Goal: Information Seeking & Learning: Learn about a topic

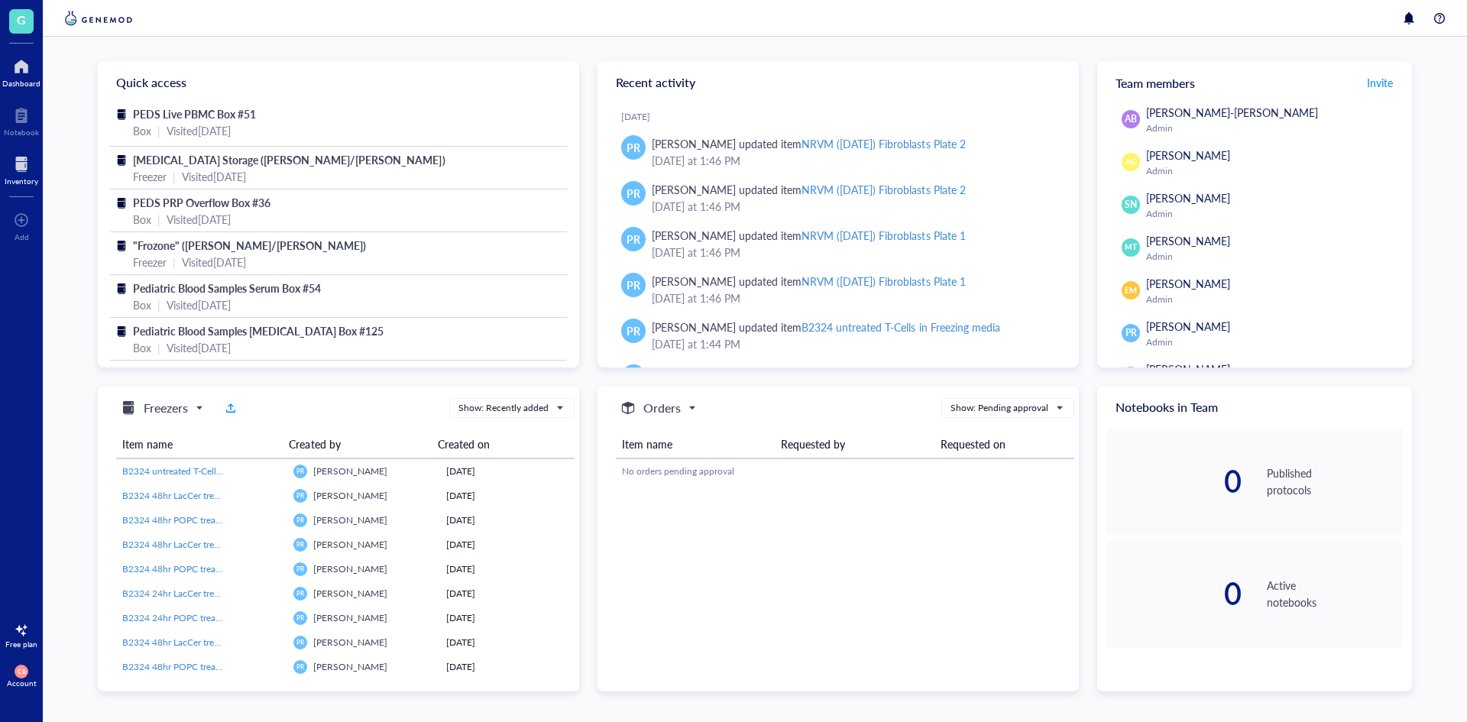
click at [29, 182] on div "Inventory" at bounding box center [22, 180] width 34 height 9
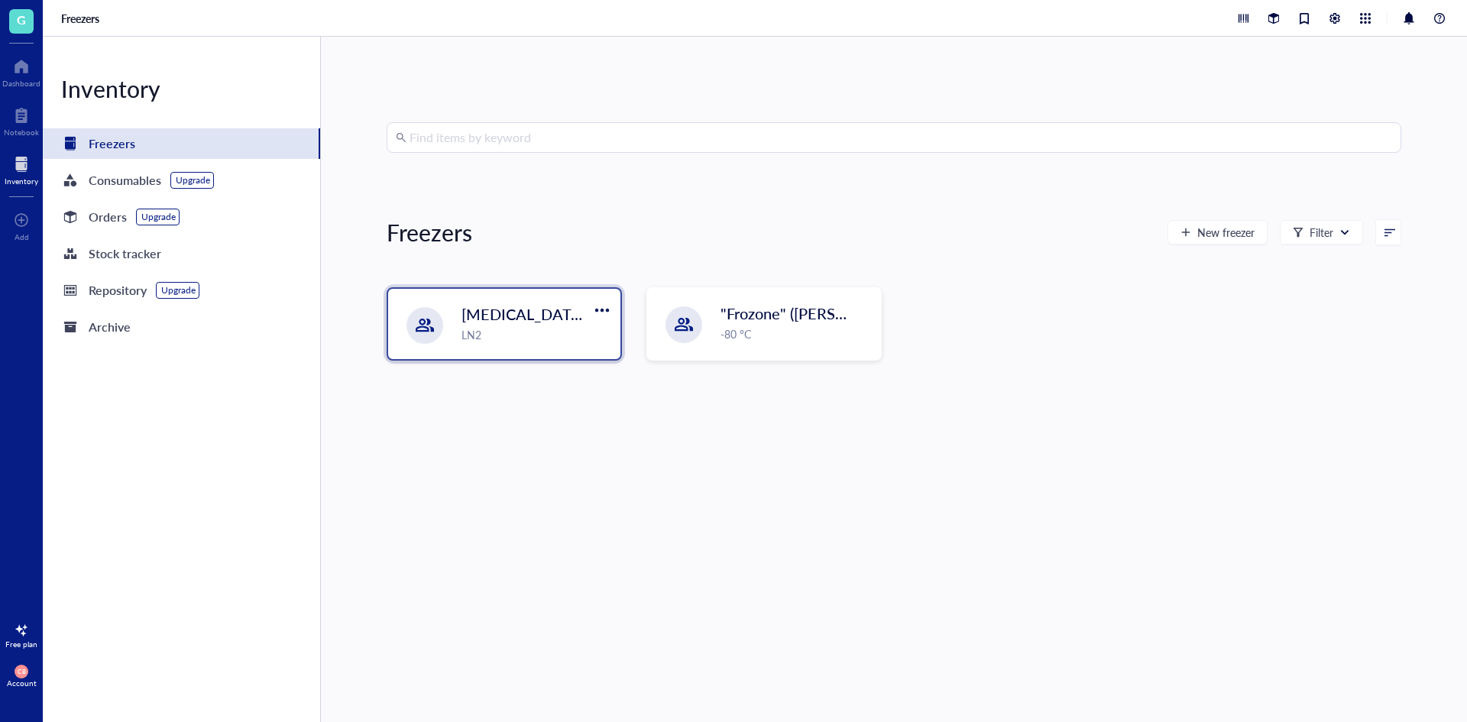
click at [489, 322] on span "[MEDICAL_DATA] Storage ([PERSON_NAME]/[PERSON_NAME])" at bounding box center [682, 313] width 442 height 21
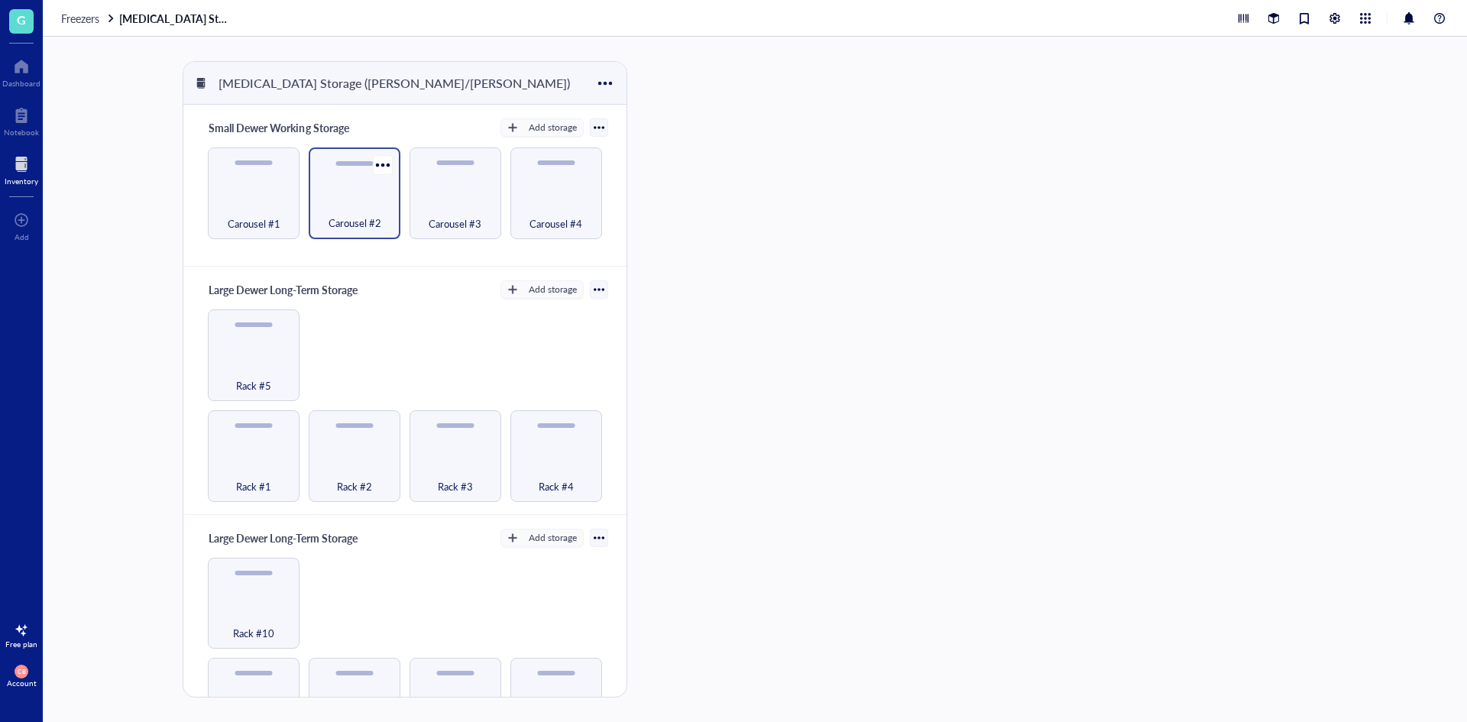
click at [338, 209] on div "Carousel #2" at bounding box center [354, 215] width 76 height 34
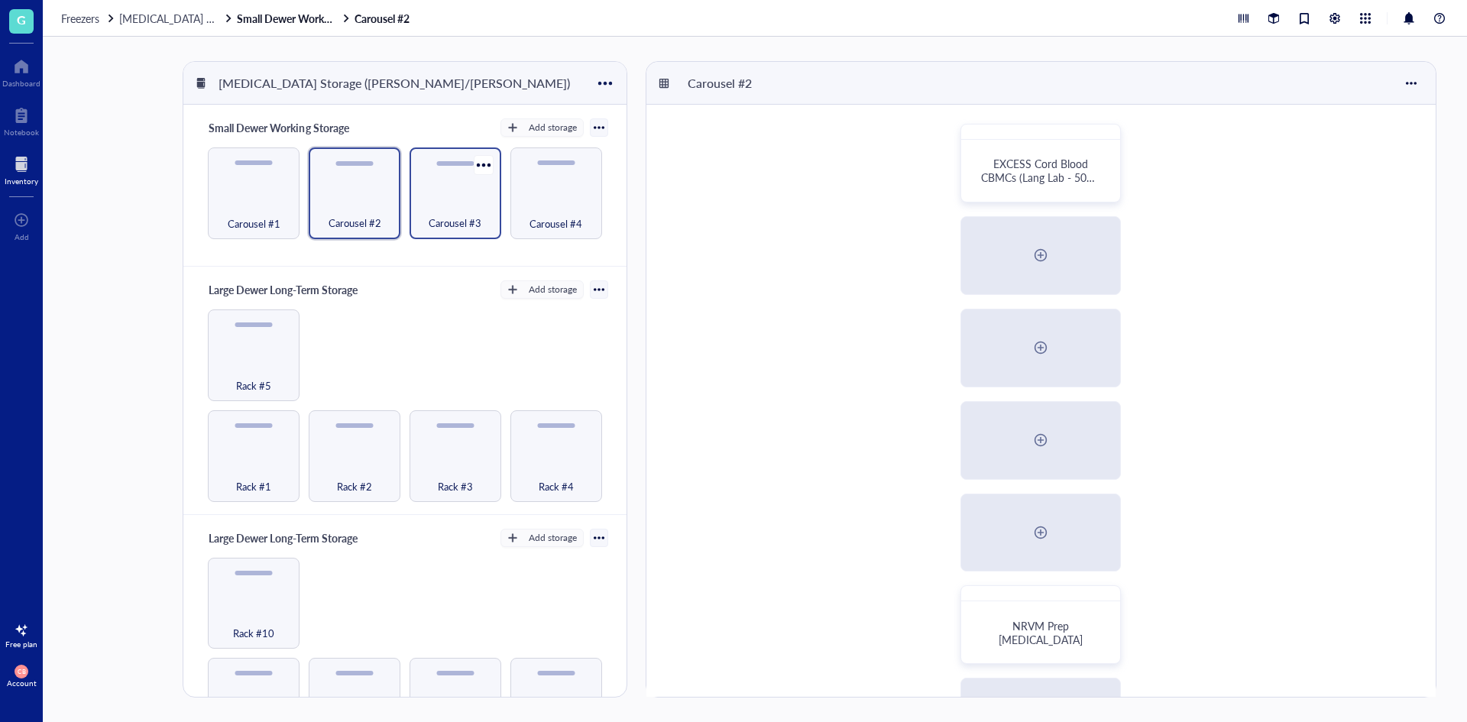
click at [442, 199] on div "Carousel #3" at bounding box center [455, 215] width 76 height 34
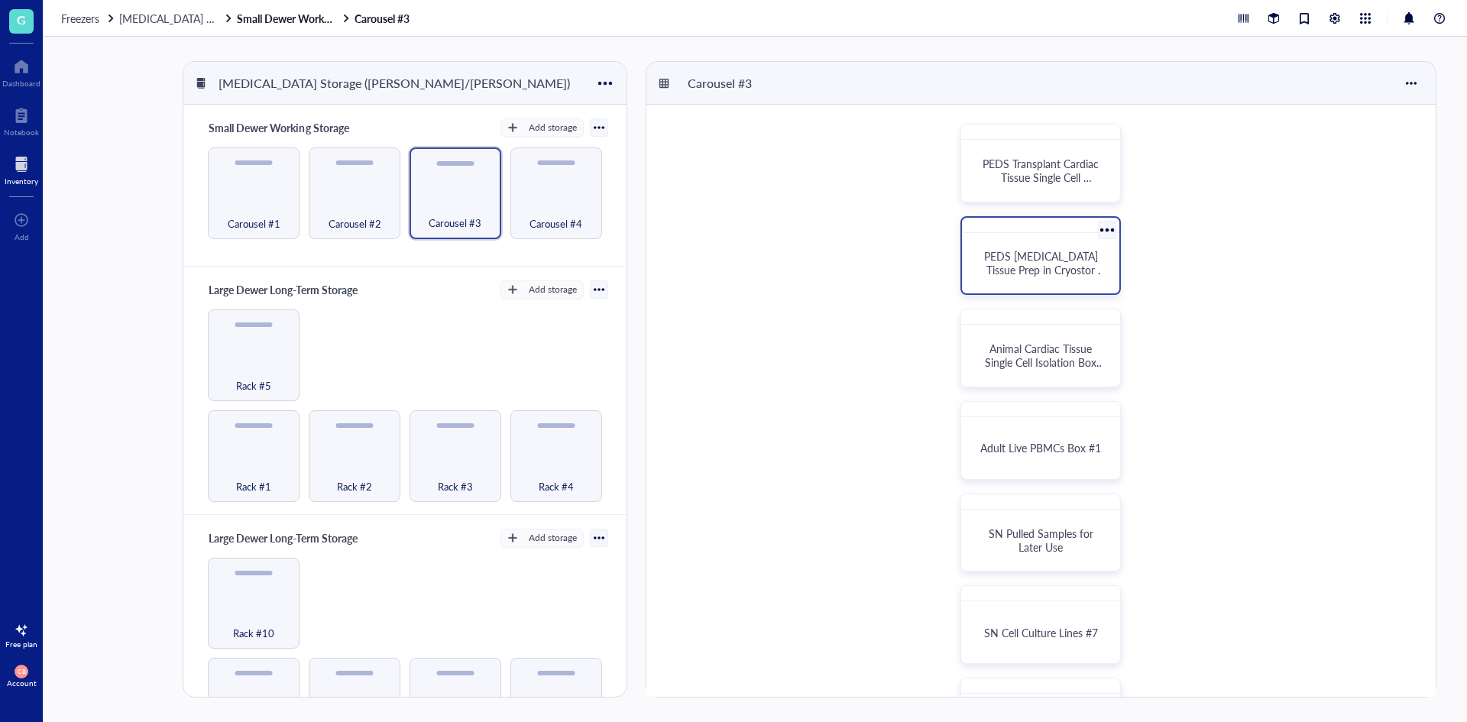
click at [1082, 278] on div "PEDS [MEDICAL_DATA] Tissue Prep in Cryostor FM" at bounding box center [1040, 263] width 145 height 48
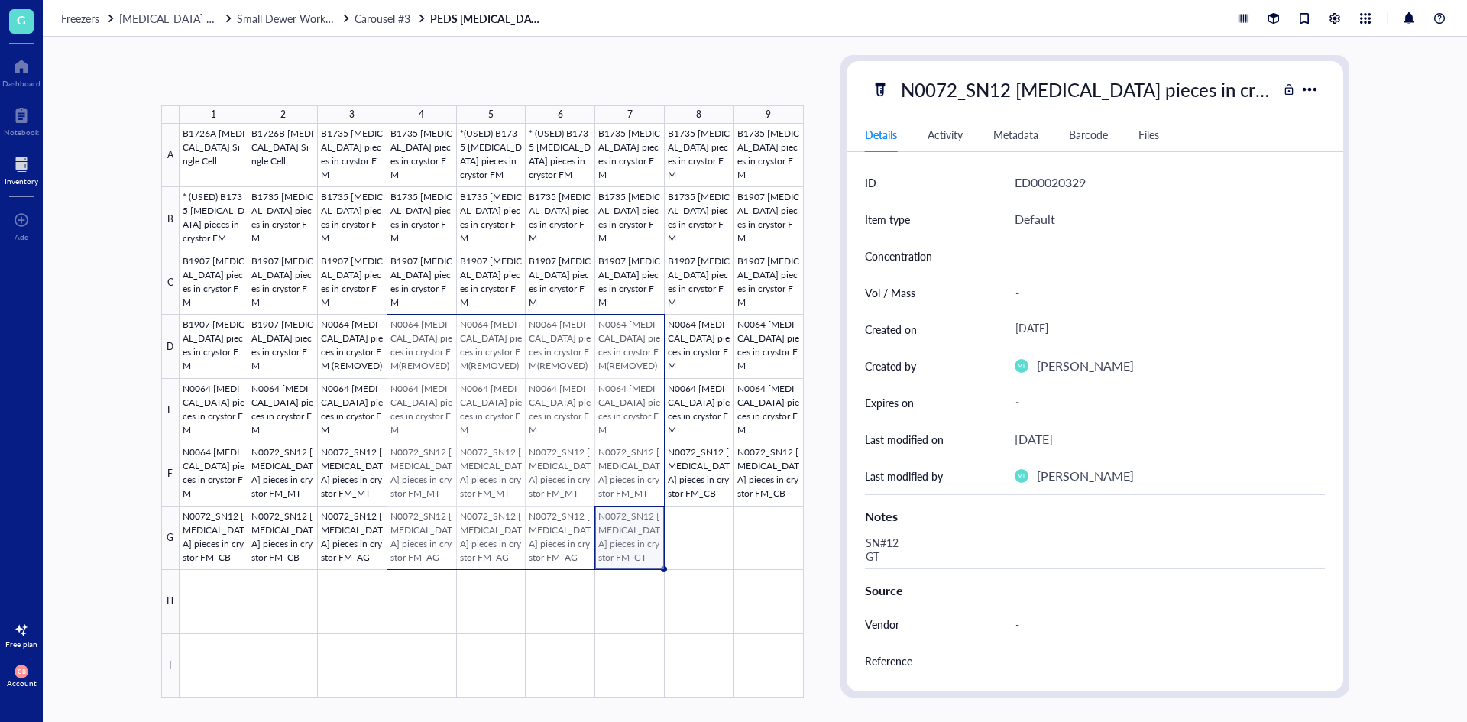
drag, startPoint x: 635, startPoint y: 545, endPoint x: 442, endPoint y: 328, distance: 291.1
click at [442, 328] on div at bounding box center [492, 411] width 624 height 574
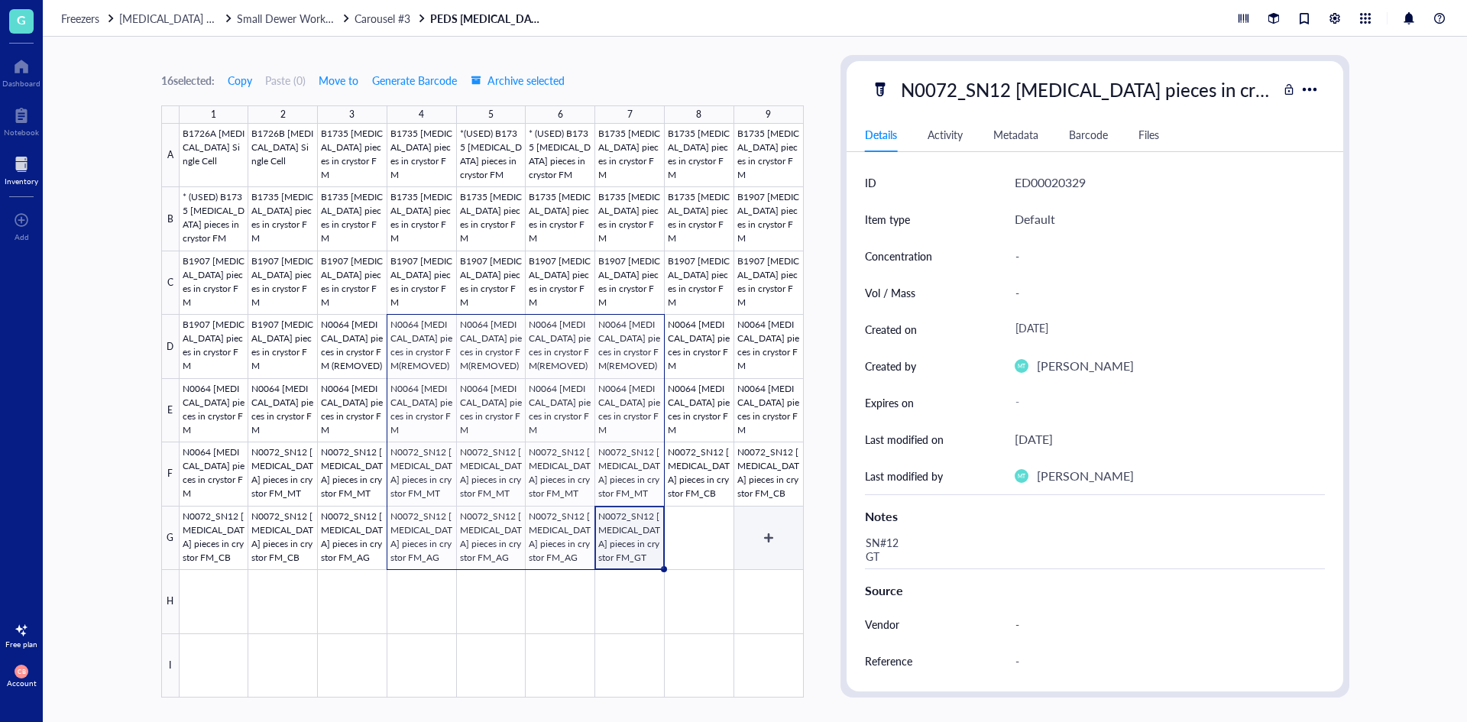
click at [771, 541] on div at bounding box center [492, 411] width 624 height 574
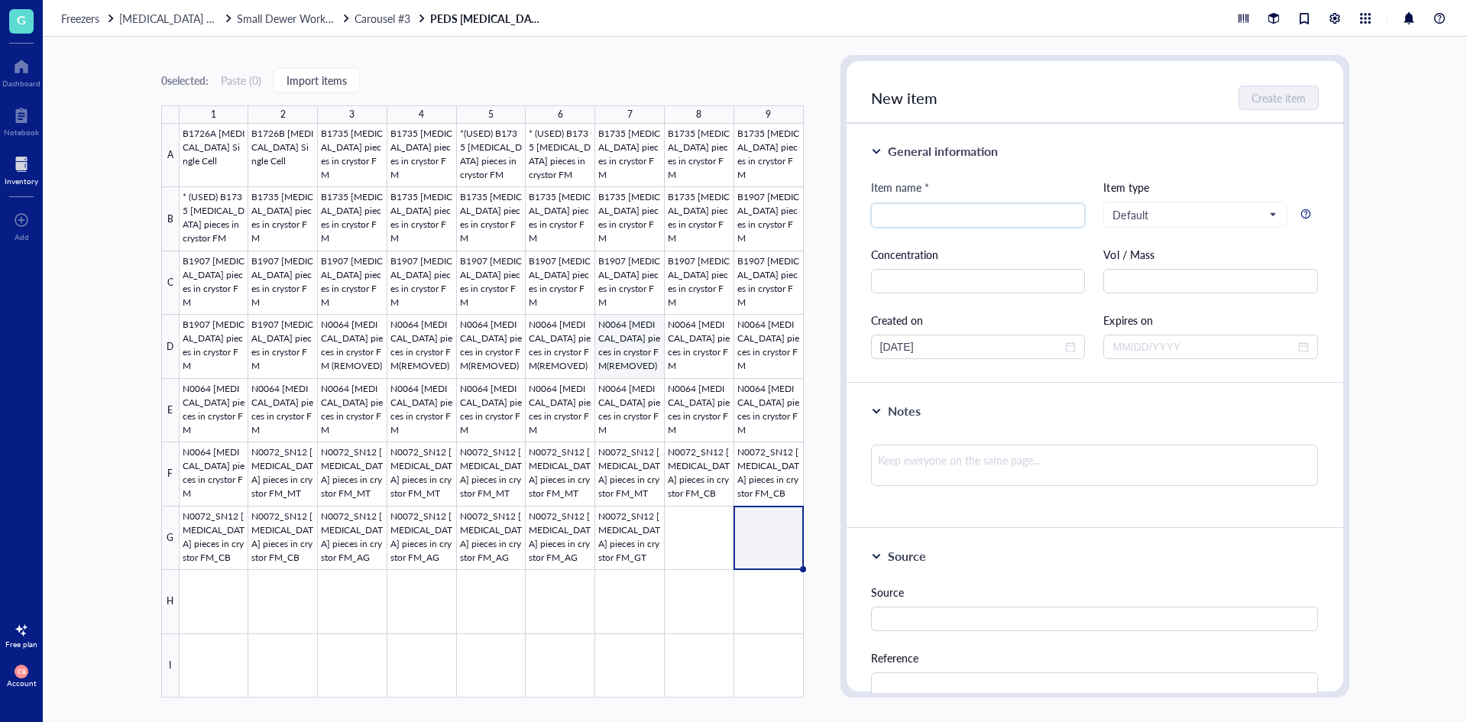
click at [640, 336] on div at bounding box center [492, 411] width 624 height 574
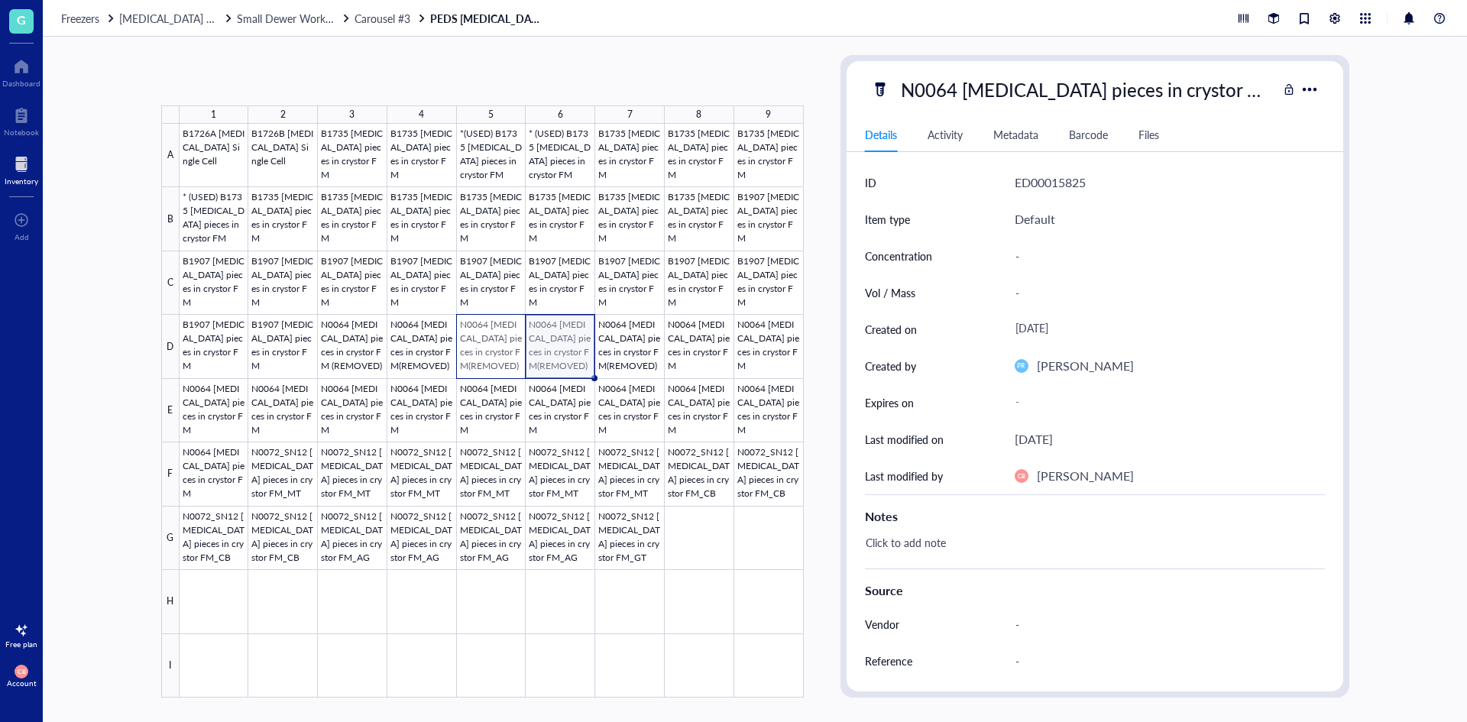
drag, startPoint x: 568, startPoint y: 341, endPoint x: 496, endPoint y: 352, distance: 73.4
click at [496, 352] on div at bounding box center [492, 411] width 624 height 574
click at [746, 559] on div at bounding box center [492, 411] width 624 height 574
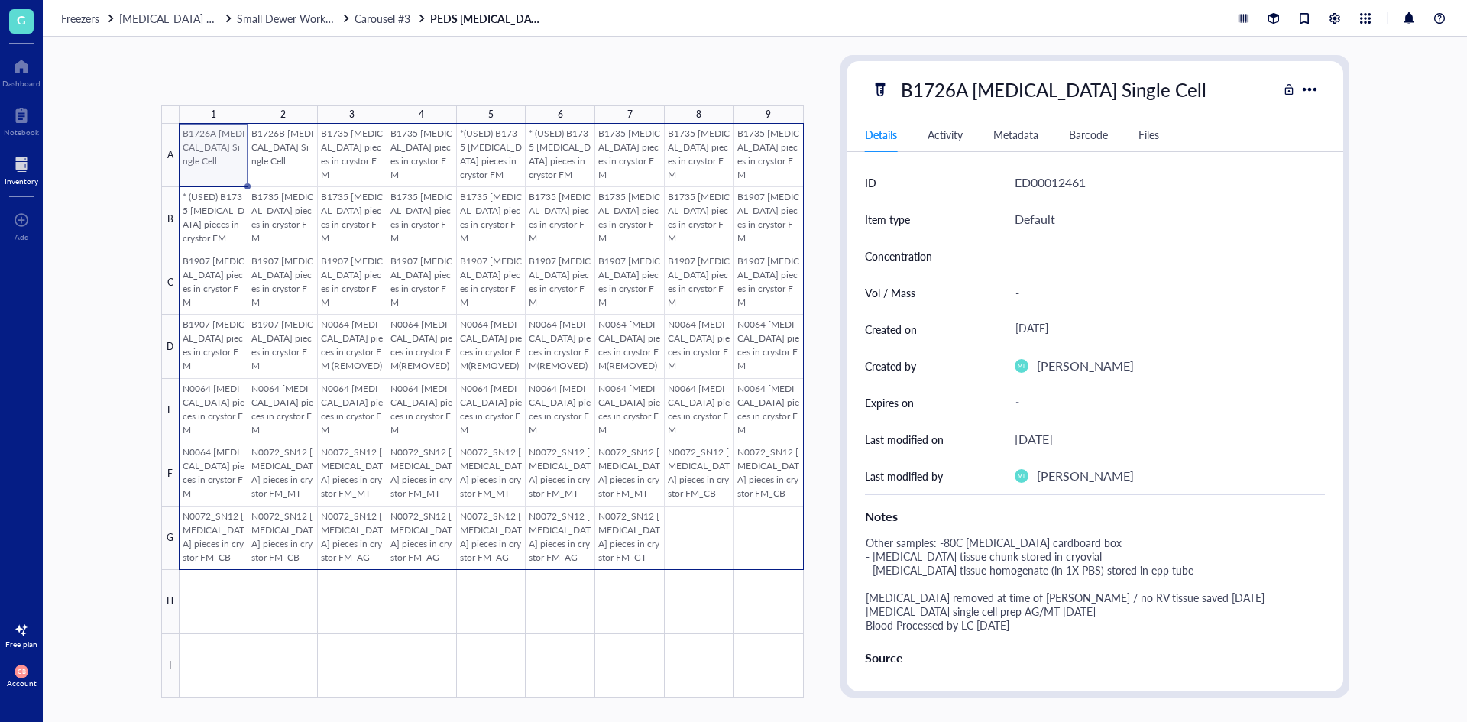
drag, startPoint x: 228, startPoint y: 161, endPoint x: 746, endPoint y: 555, distance: 649.8
click at [746, 555] on div at bounding box center [492, 411] width 624 height 574
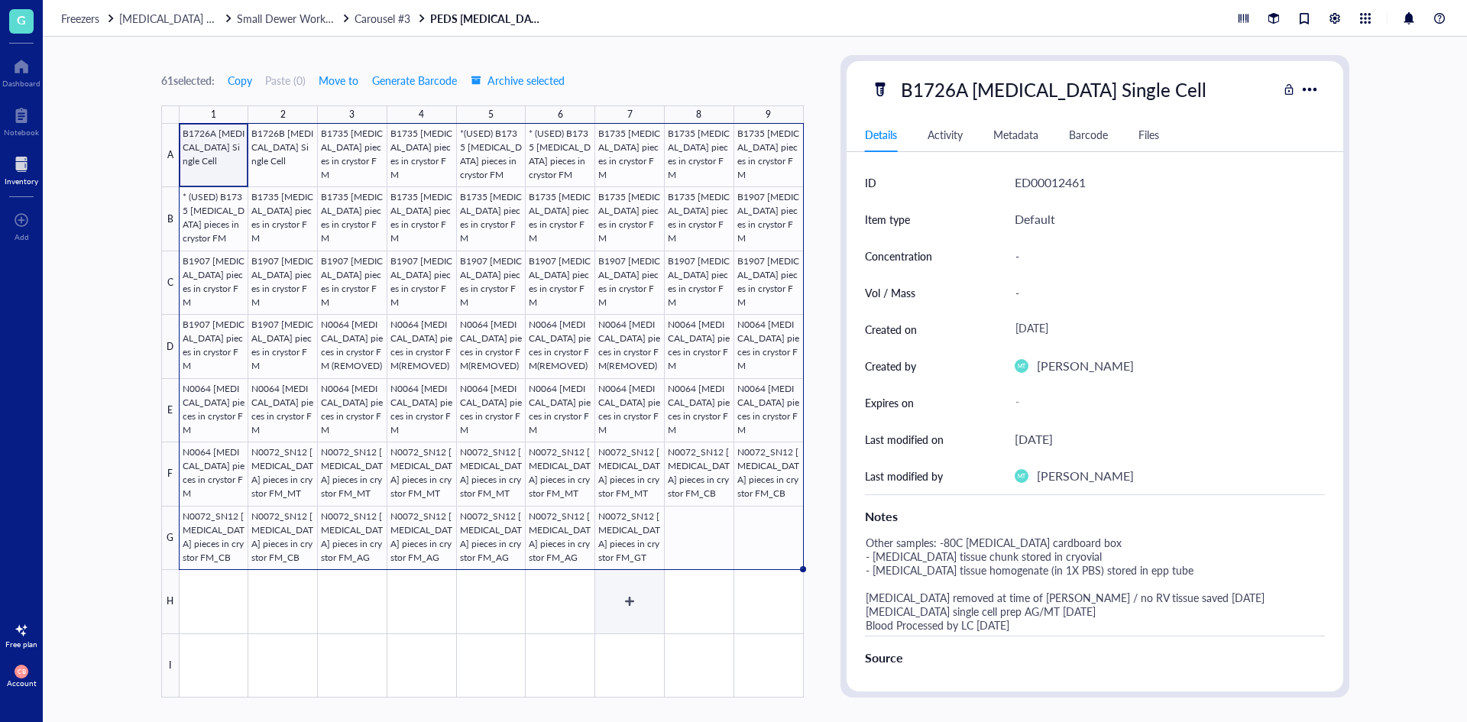
click at [650, 596] on div at bounding box center [492, 411] width 624 height 574
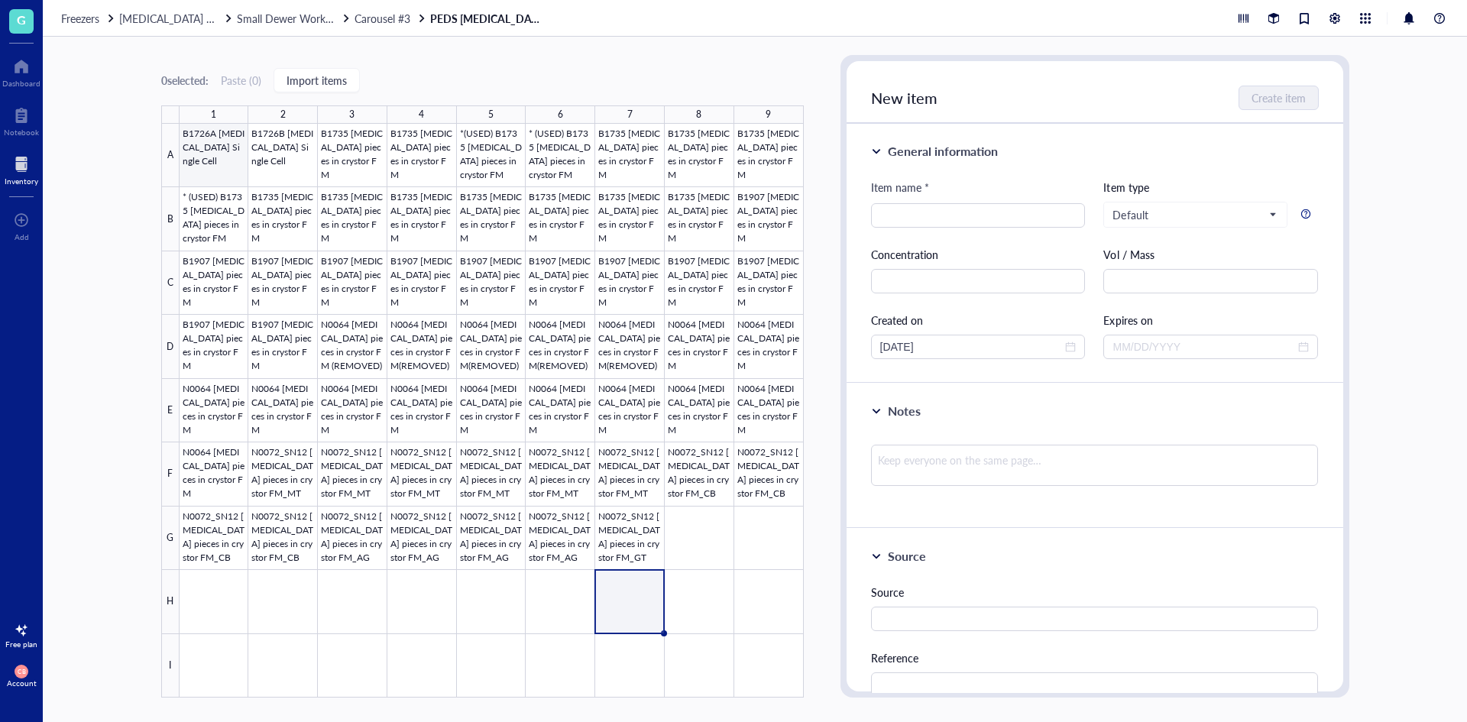
drag, startPoint x: 215, startPoint y: 167, endPoint x: 278, endPoint y: 167, distance: 62.6
click at [215, 167] on div at bounding box center [492, 411] width 624 height 574
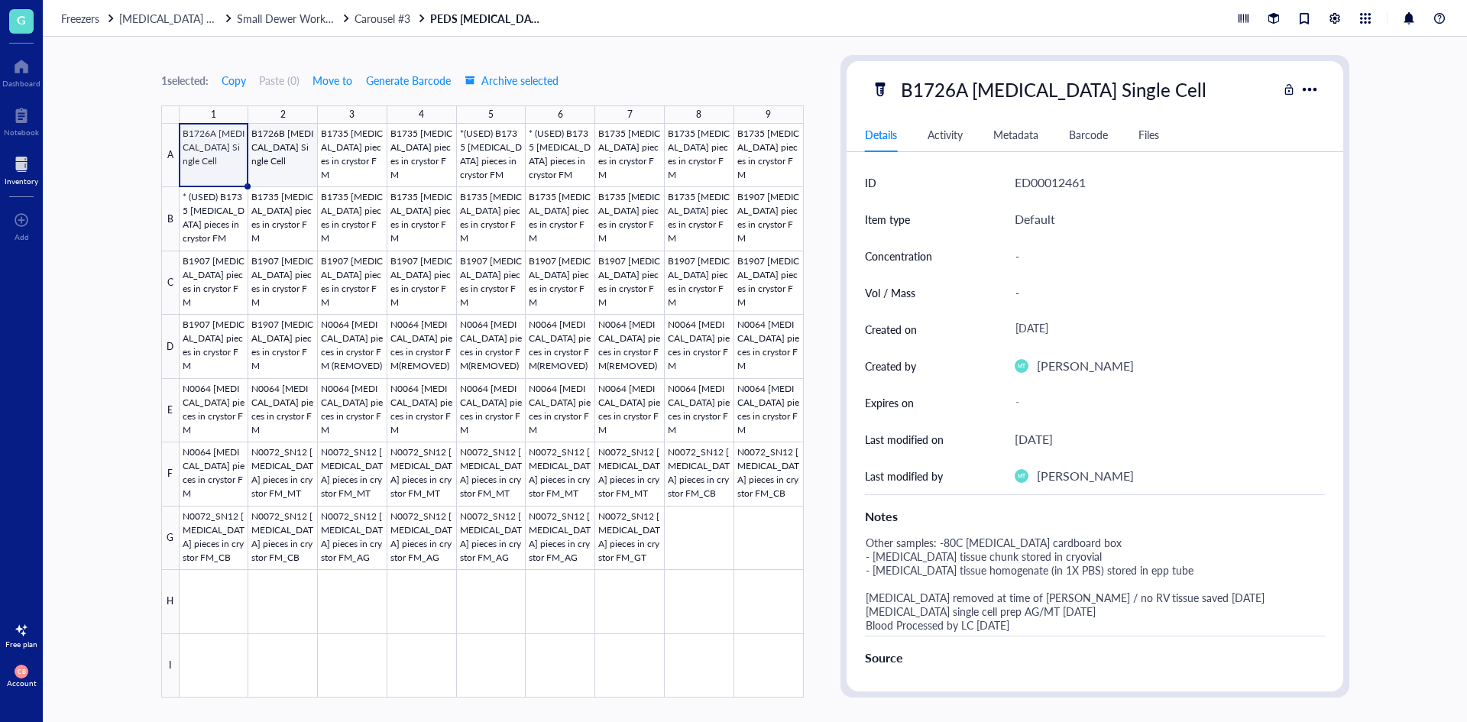
click at [279, 167] on div at bounding box center [492, 411] width 624 height 574
click at [353, 172] on div at bounding box center [492, 411] width 624 height 574
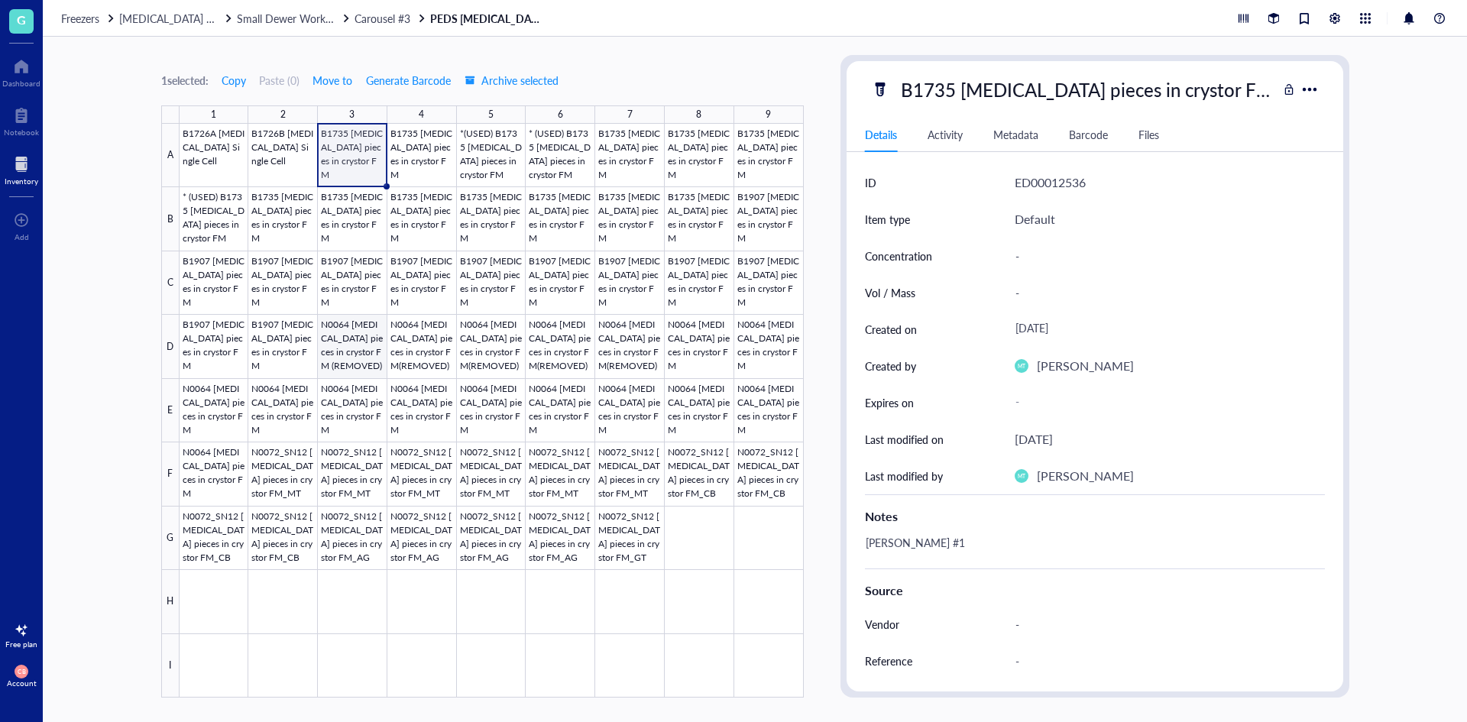
drag, startPoint x: 356, startPoint y: 359, endPoint x: 511, endPoint y: 402, distance: 160.9
click at [356, 359] on div at bounding box center [492, 411] width 624 height 574
drag, startPoint x: 290, startPoint y: 483, endPoint x: 360, endPoint y: 489, distance: 70.5
click at [290, 483] on div at bounding box center [492, 411] width 624 height 574
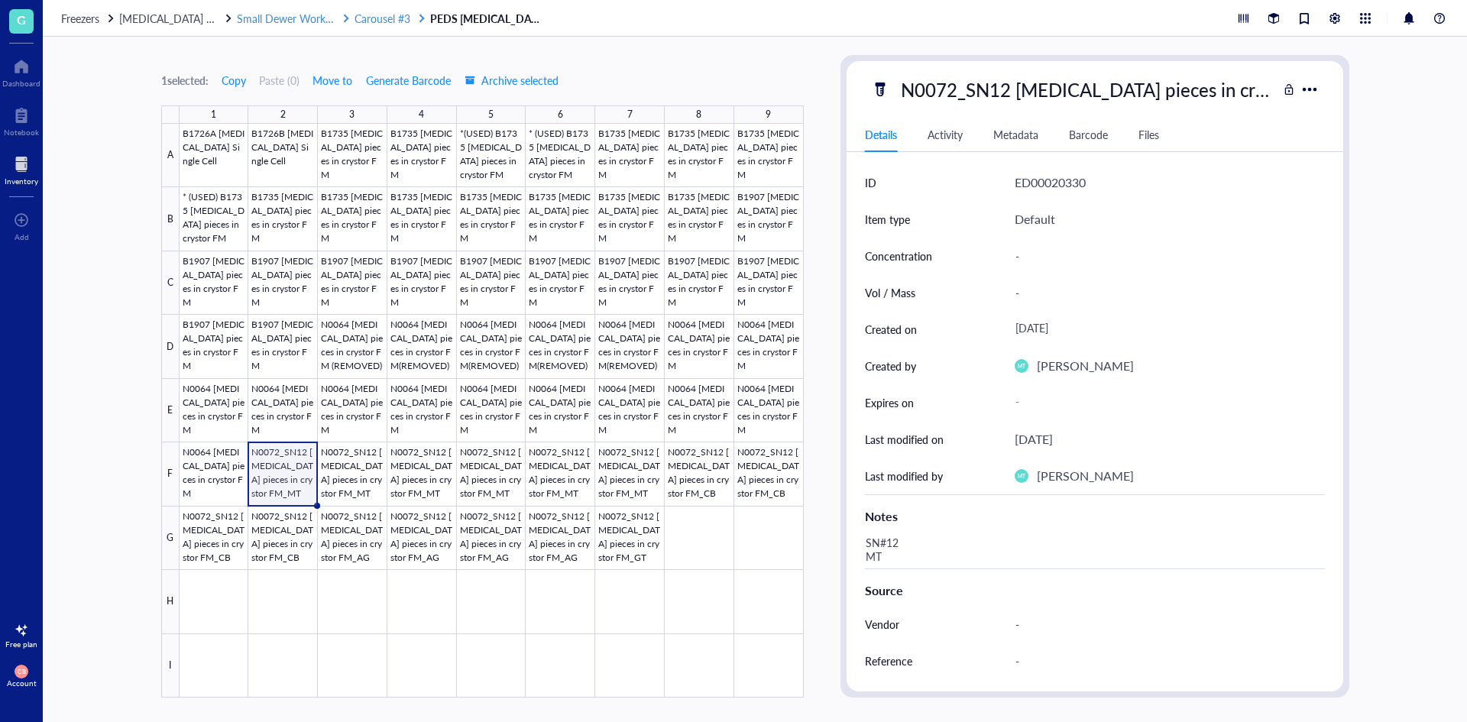
click at [380, 20] on span "Carousel #3" at bounding box center [382, 18] width 56 height 15
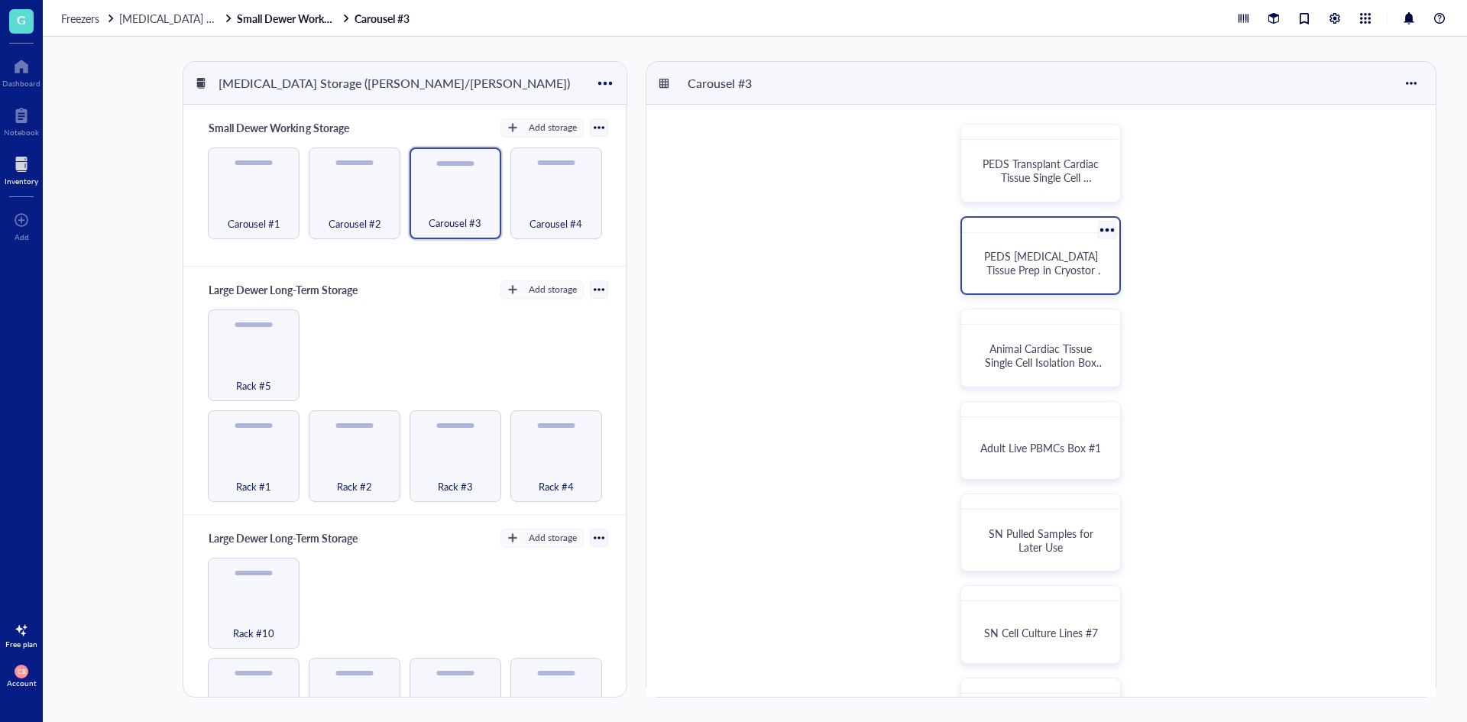
click at [1024, 243] on div "PEDS [MEDICAL_DATA] Tissue Prep in Cryostor FM" at bounding box center [1040, 263] width 145 height 48
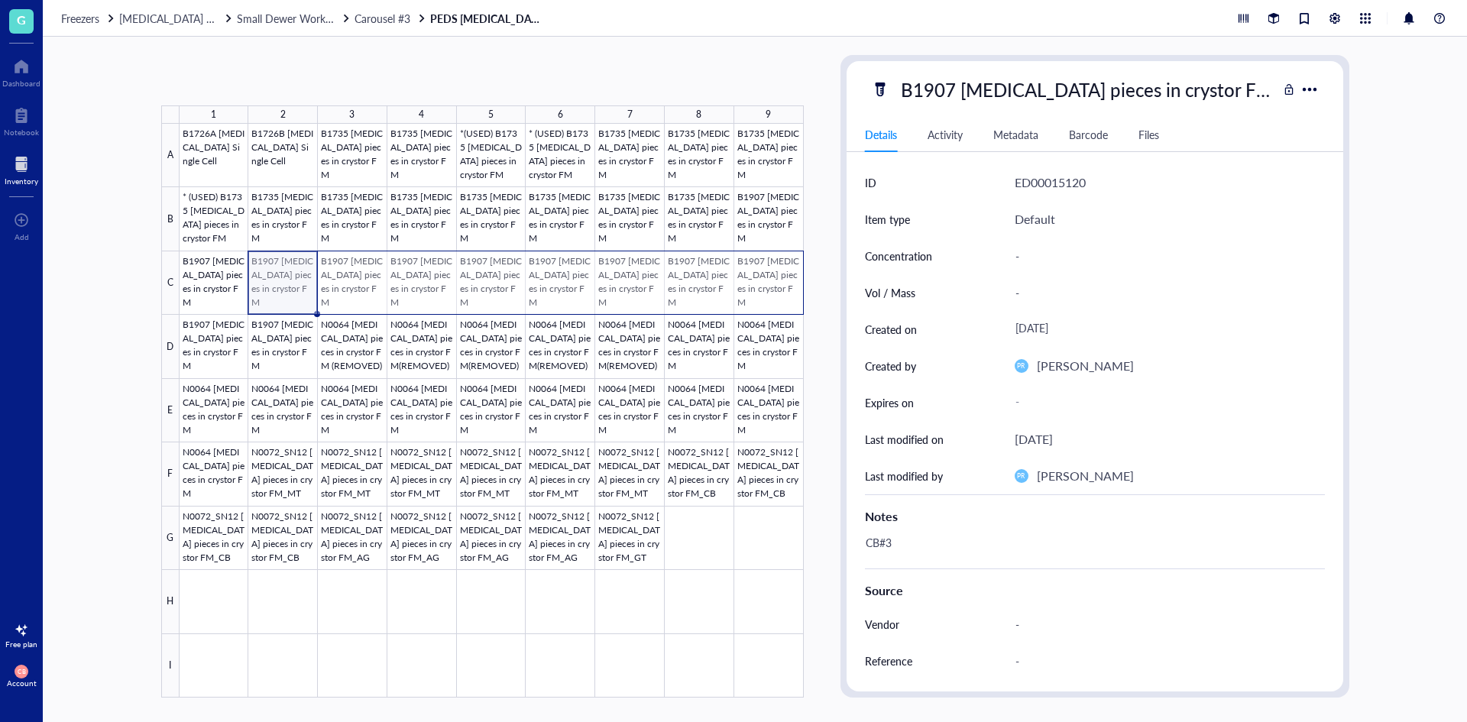
drag, startPoint x: 348, startPoint y: 266, endPoint x: 749, endPoint y: 260, distance: 401.1
click at [749, 260] on div at bounding box center [492, 411] width 624 height 574
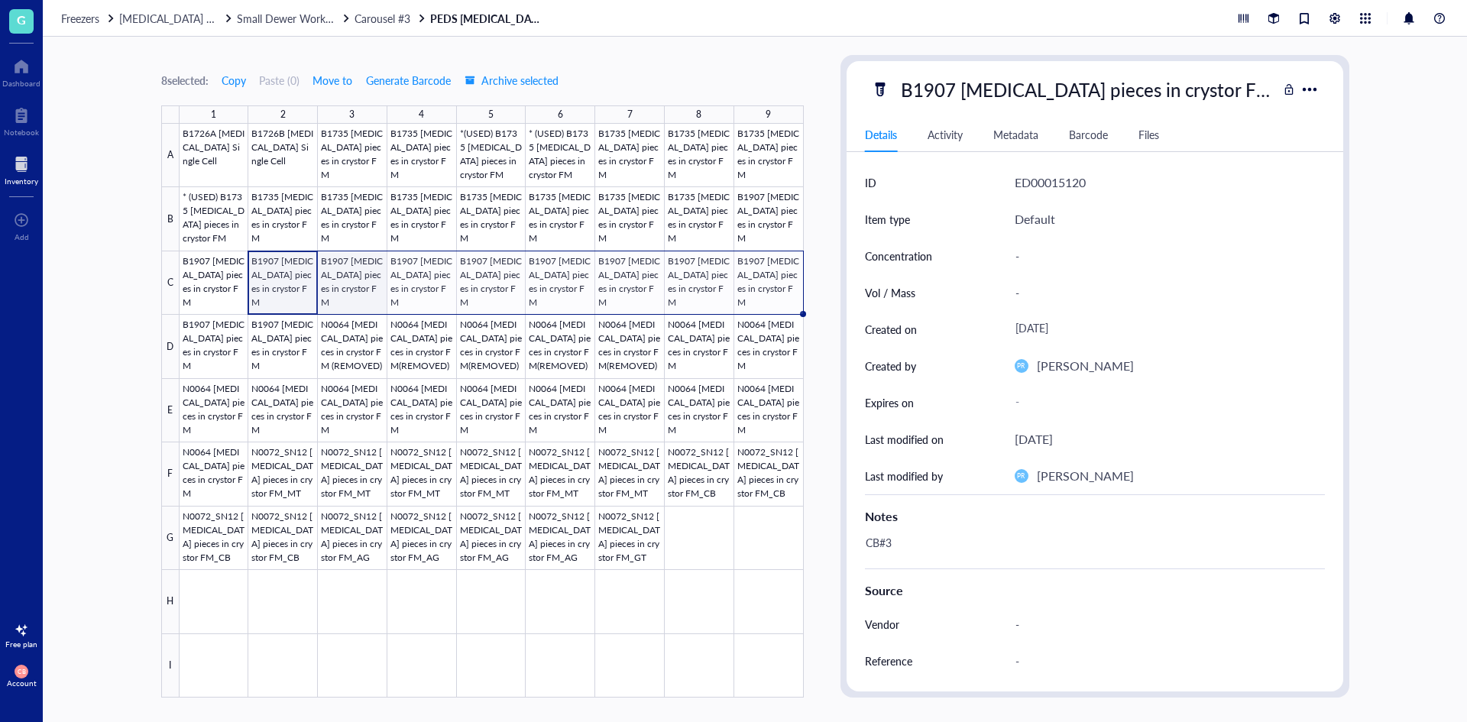
click at [361, 297] on div at bounding box center [492, 411] width 624 height 574
click at [410, 292] on div at bounding box center [492, 411] width 624 height 574
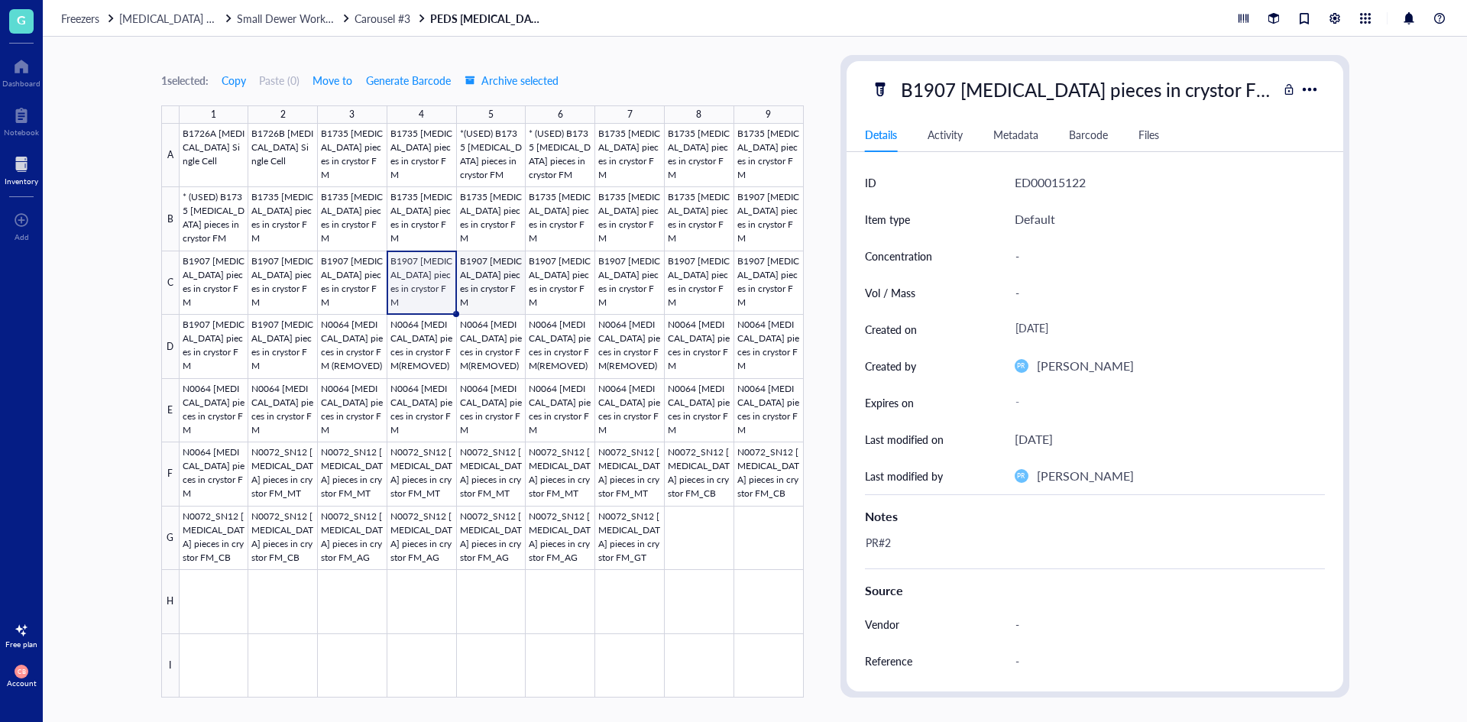
click at [499, 288] on div at bounding box center [492, 411] width 624 height 574
click at [559, 283] on div at bounding box center [492, 411] width 624 height 574
click at [629, 286] on div at bounding box center [492, 411] width 624 height 574
click at [688, 282] on div at bounding box center [492, 411] width 624 height 574
click at [758, 279] on div at bounding box center [492, 411] width 624 height 574
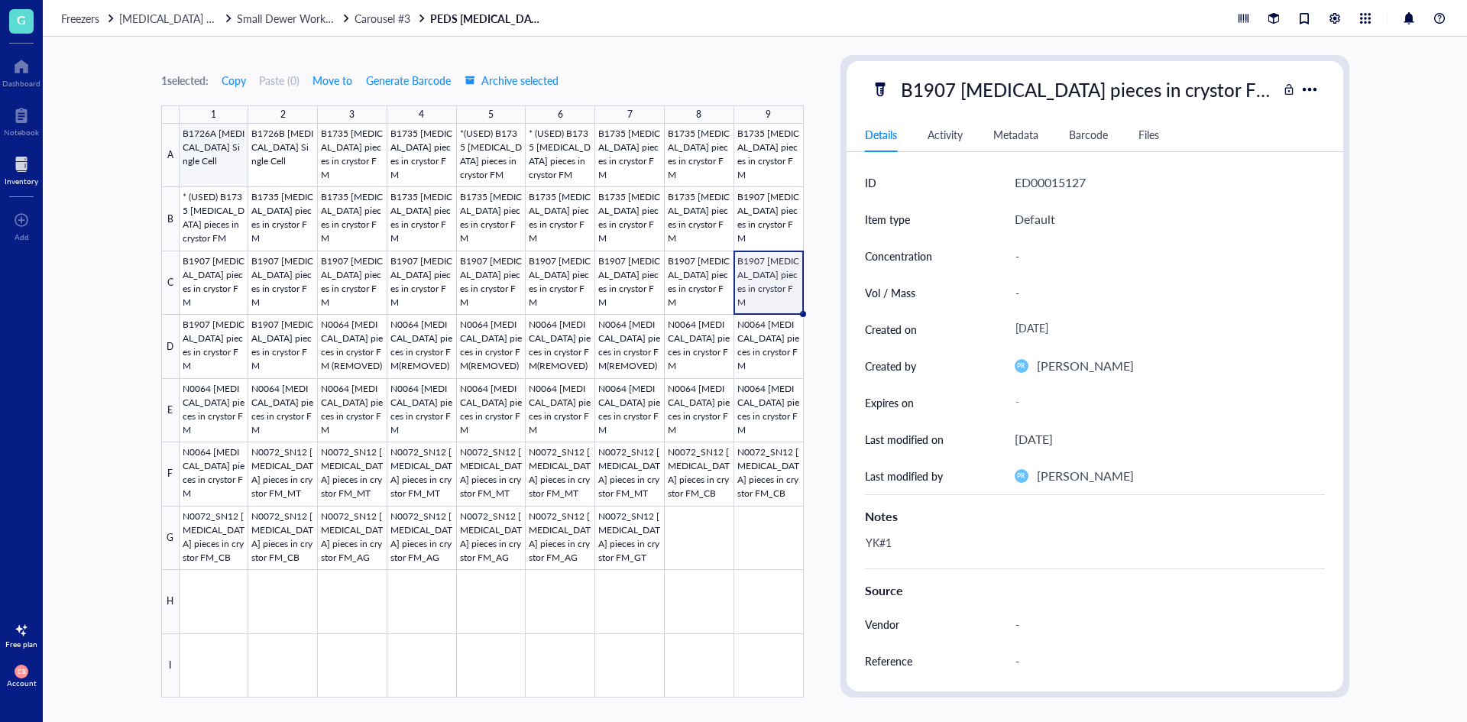
click at [228, 160] on div at bounding box center [492, 411] width 624 height 574
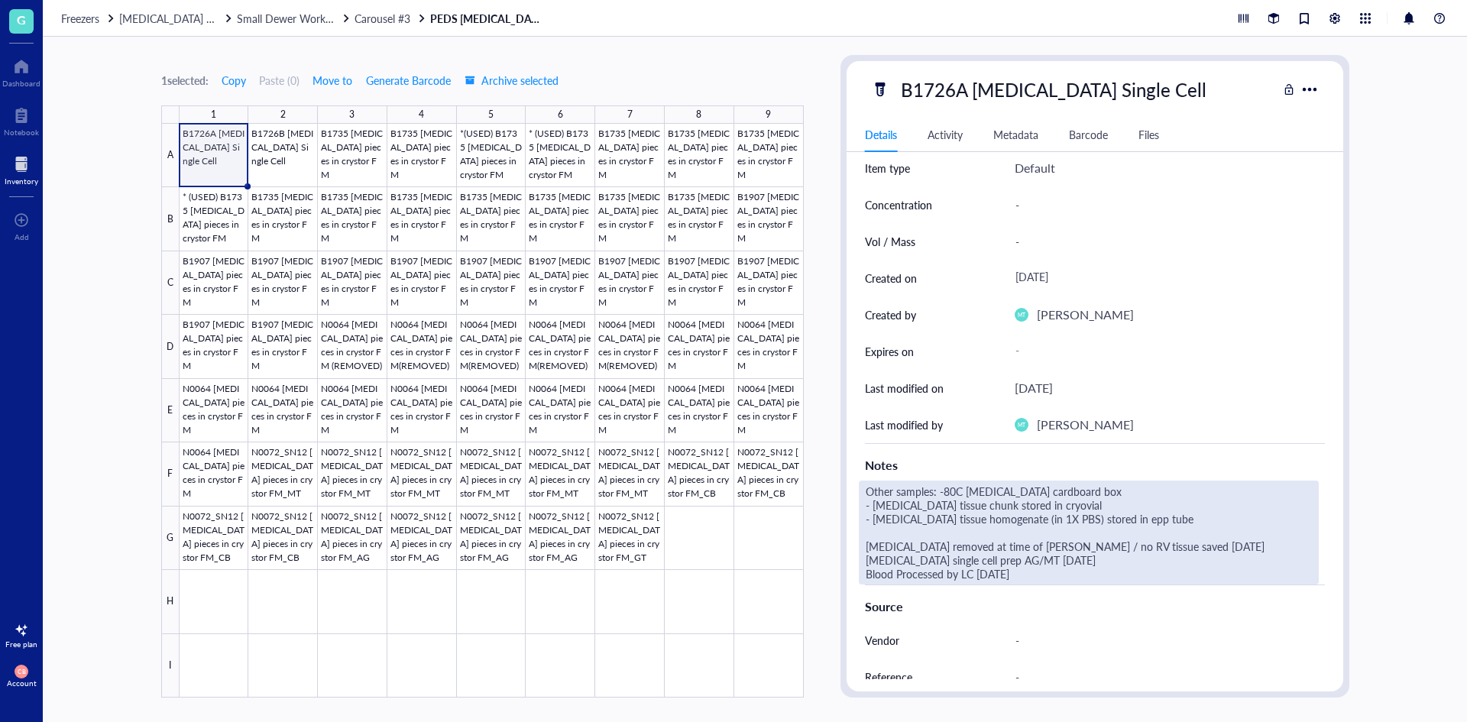
scroll to position [76, 0]
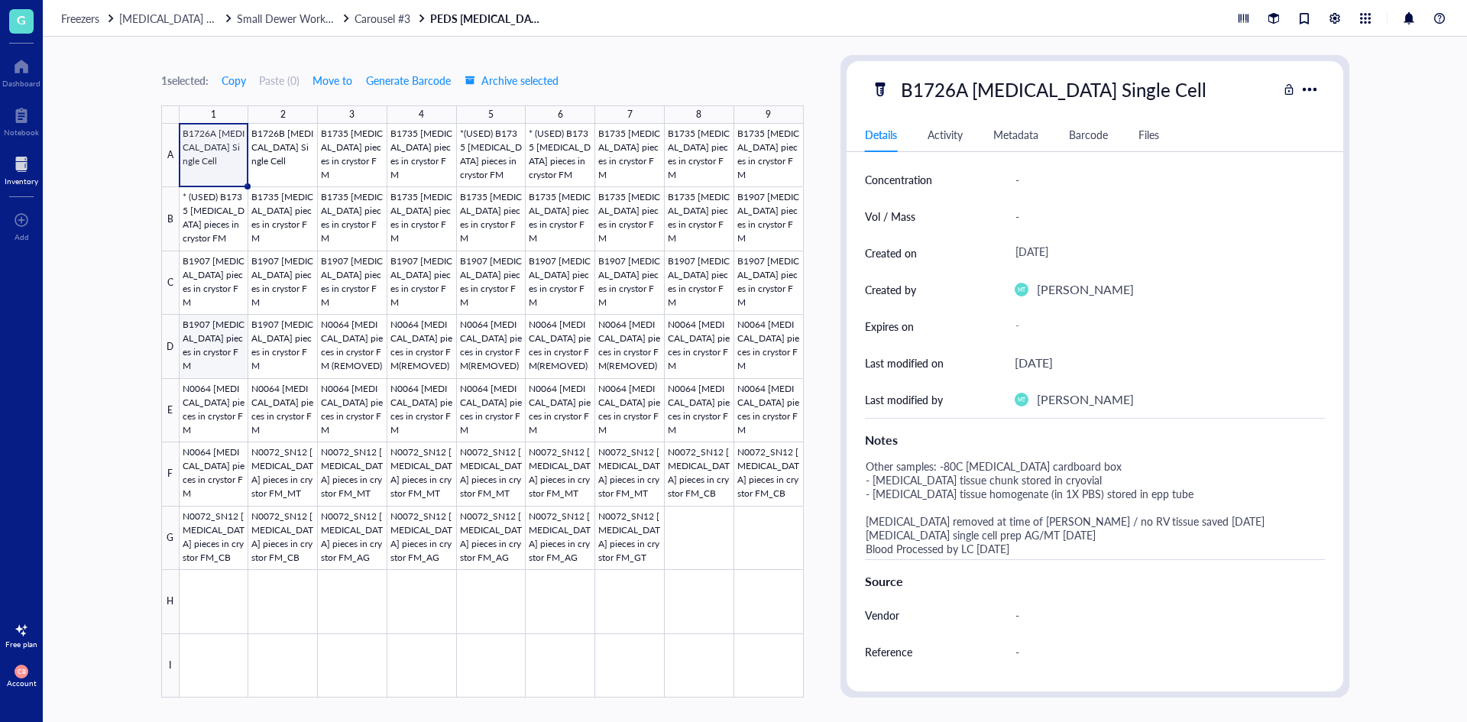
click at [203, 347] on div at bounding box center [492, 411] width 624 height 574
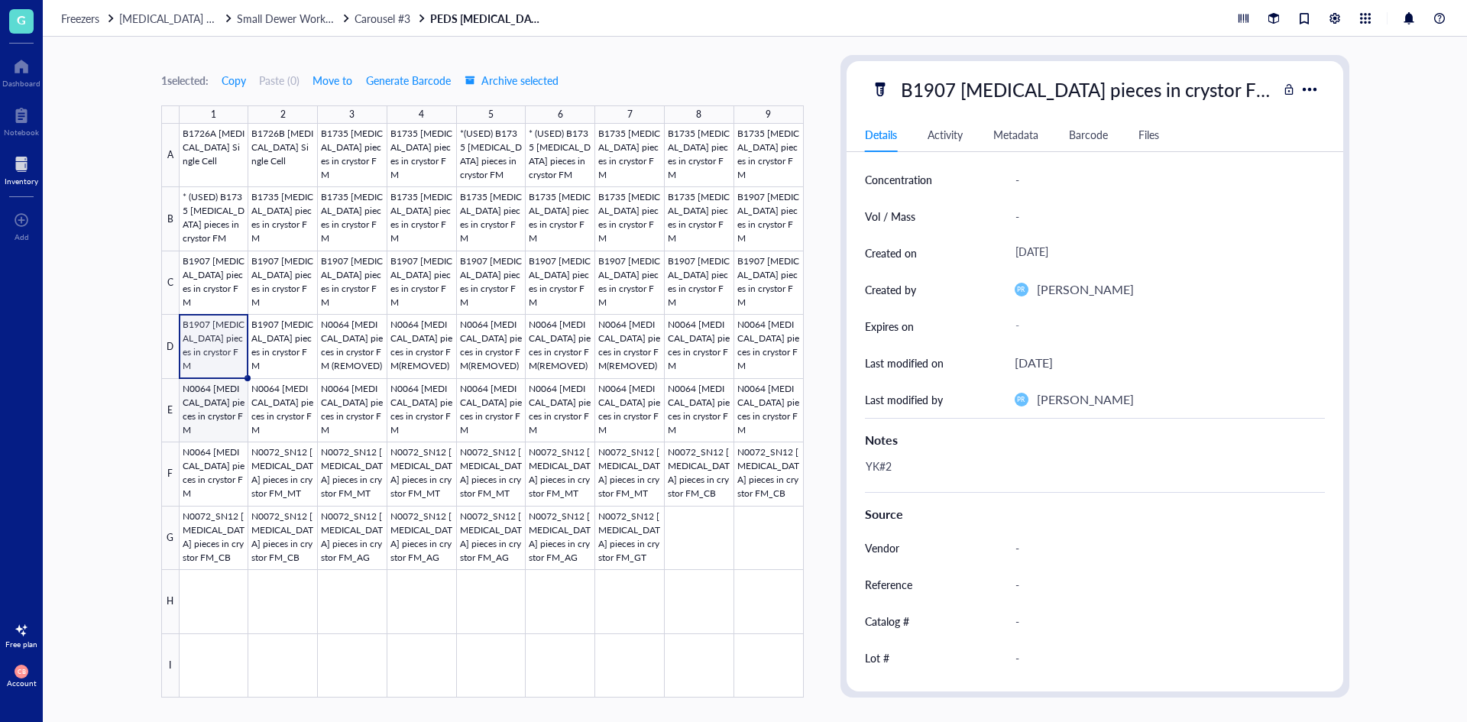
click at [227, 393] on div at bounding box center [492, 411] width 624 height 574
click at [296, 400] on div at bounding box center [492, 411] width 624 height 574
click at [345, 405] on div at bounding box center [492, 411] width 624 height 574
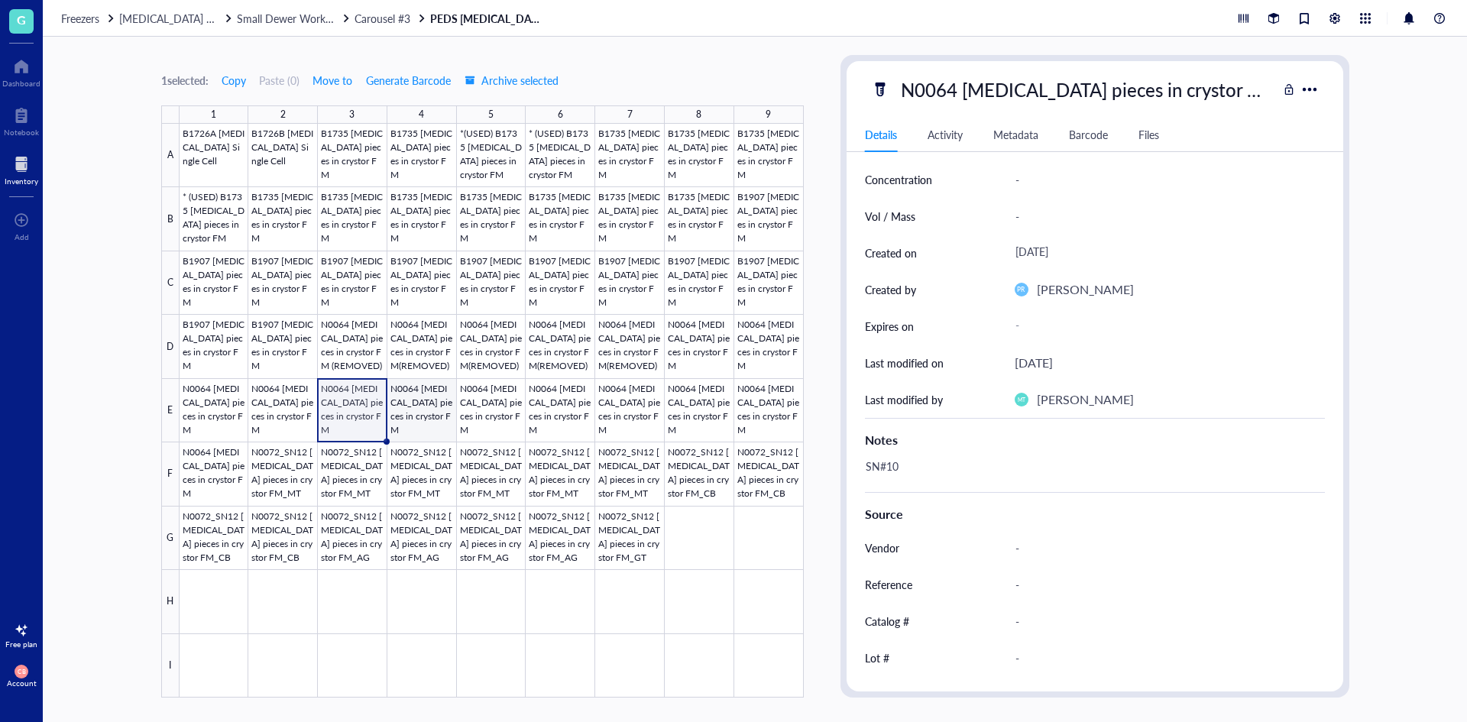
click at [434, 408] on div at bounding box center [492, 411] width 624 height 574
click at [456, 467] on div at bounding box center [492, 411] width 624 height 574
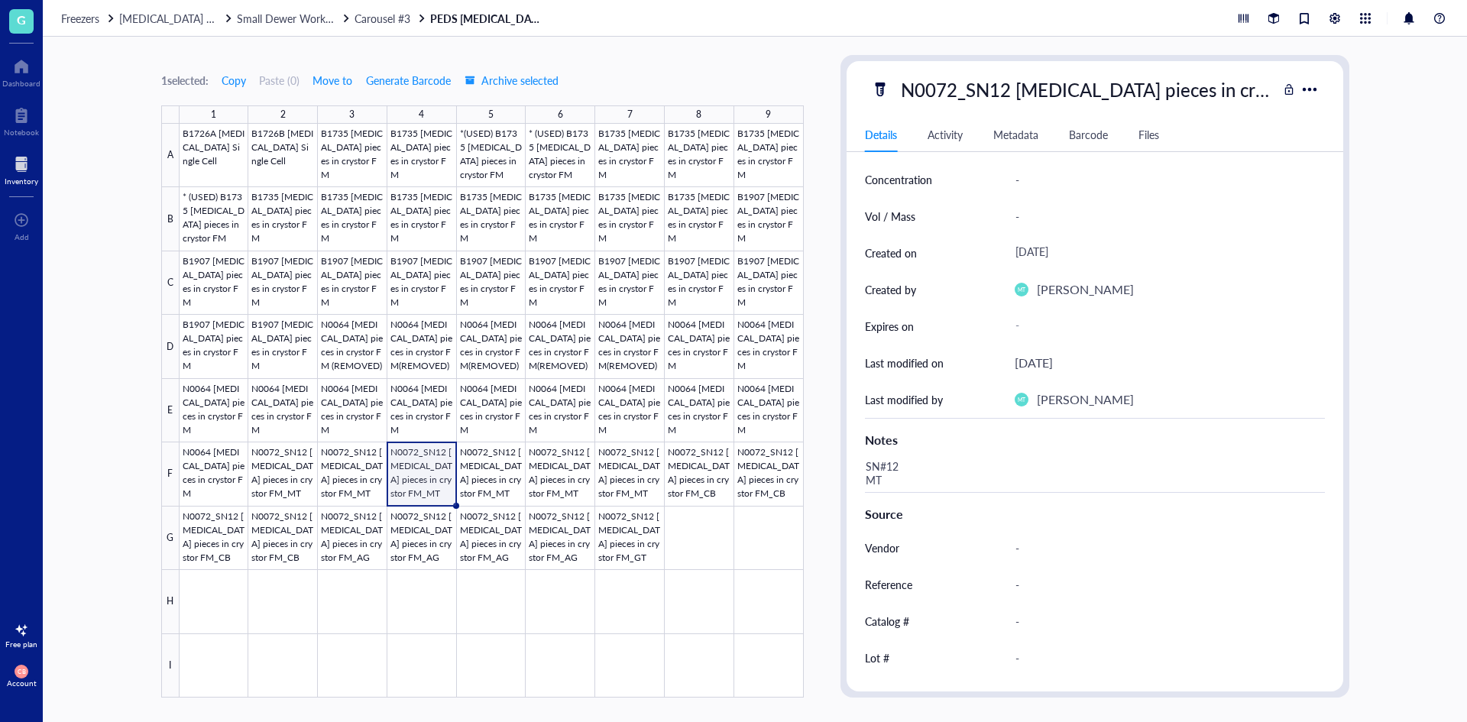
click at [496, 466] on div at bounding box center [492, 411] width 624 height 574
click at [539, 477] on div at bounding box center [492, 411] width 624 height 574
click at [631, 477] on div at bounding box center [492, 411] width 624 height 574
click at [723, 478] on div at bounding box center [492, 411] width 624 height 574
click at [775, 476] on div at bounding box center [492, 411] width 624 height 574
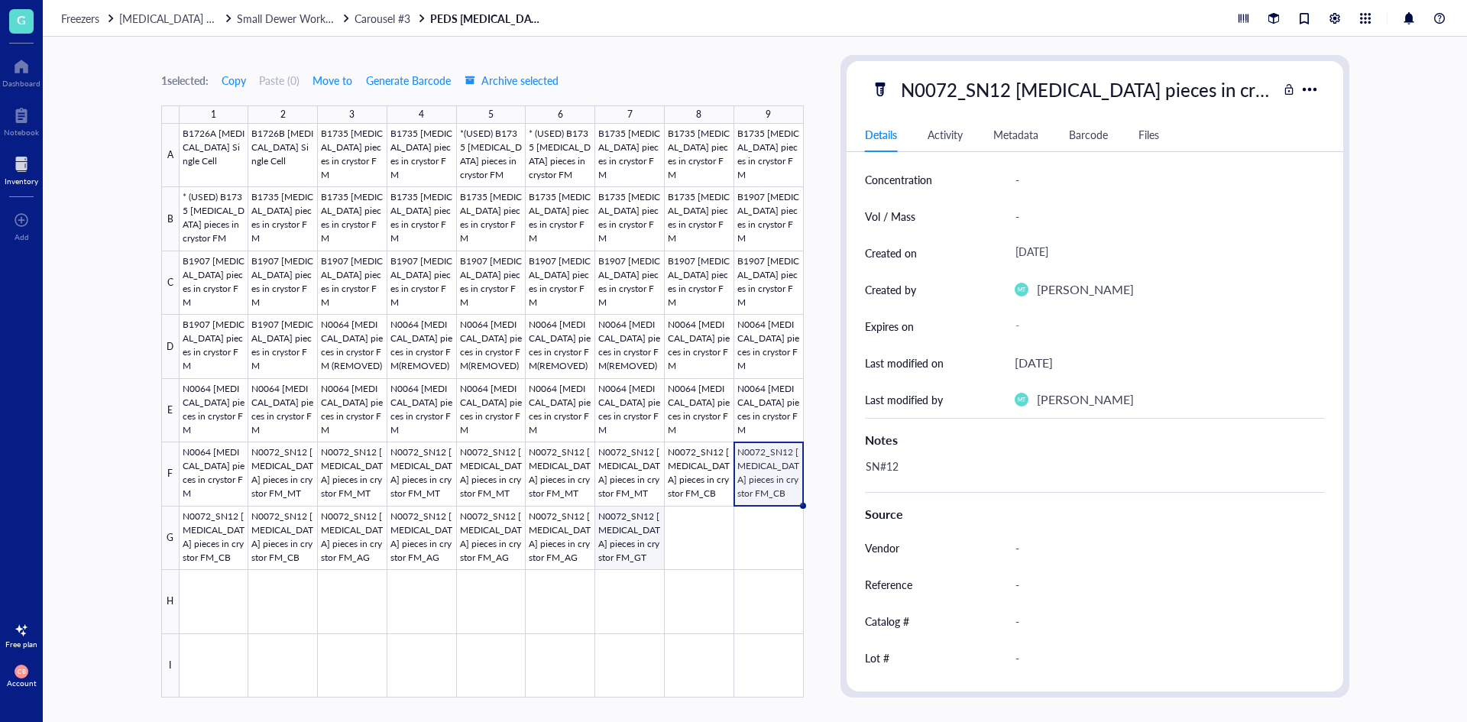
click at [649, 535] on div at bounding box center [492, 411] width 624 height 574
click at [566, 536] on div at bounding box center [492, 411] width 624 height 574
click at [318, 277] on div at bounding box center [492, 411] width 624 height 574
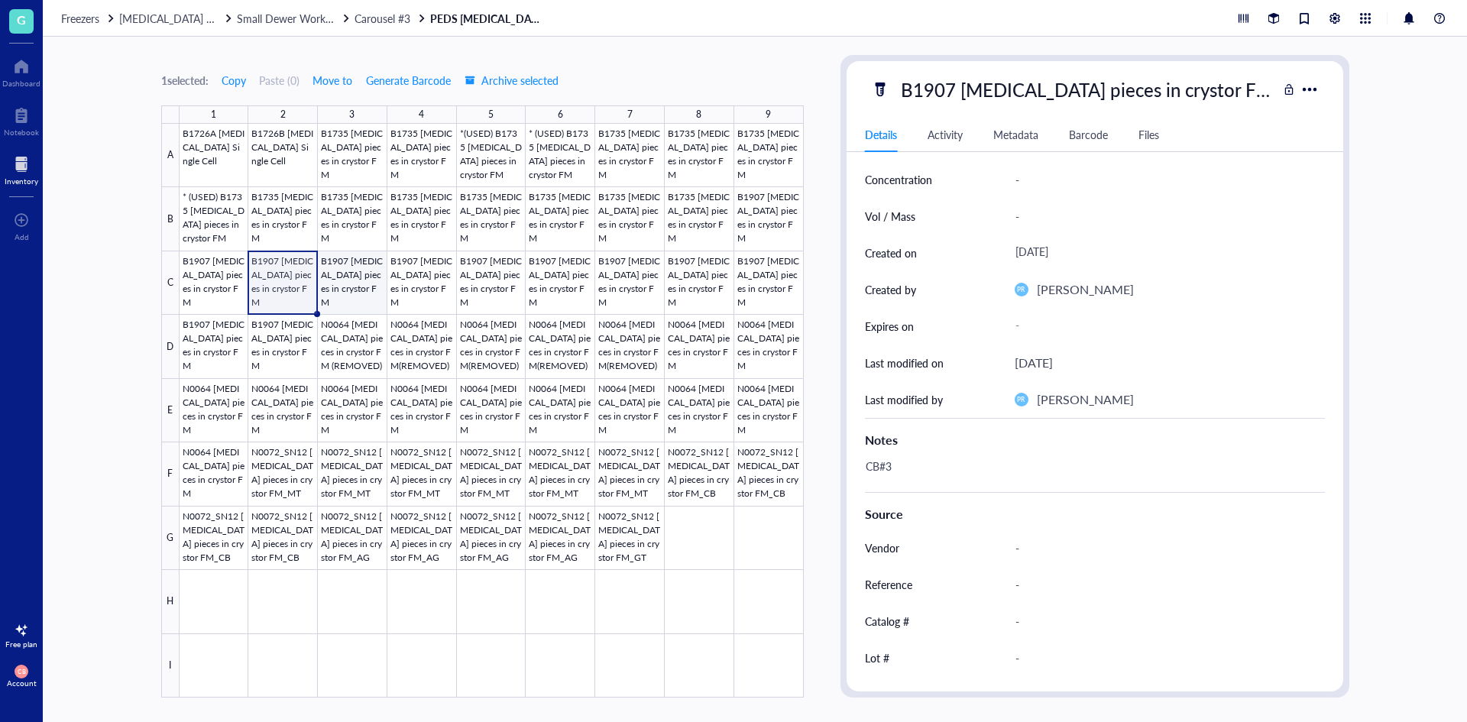
click at [353, 294] on div at bounding box center [492, 411] width 624 height 574
